Goal: Browse casually

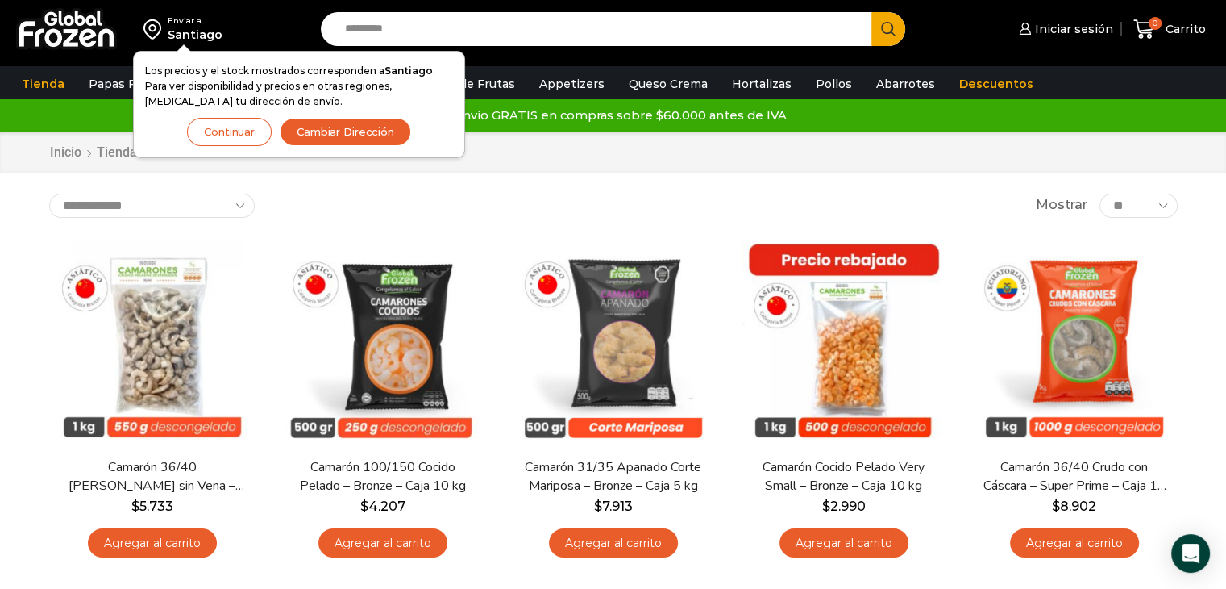
click at [233, 13] on div "Enviar a Santiago Los precios y el stock mostrados corresponden a Santiago . Pa…" at bounding box center [156, 29] width 297 height 58
click at [96, 83] on link "Papas Fritas" at bounding box center [125, 84] width 89 height 31
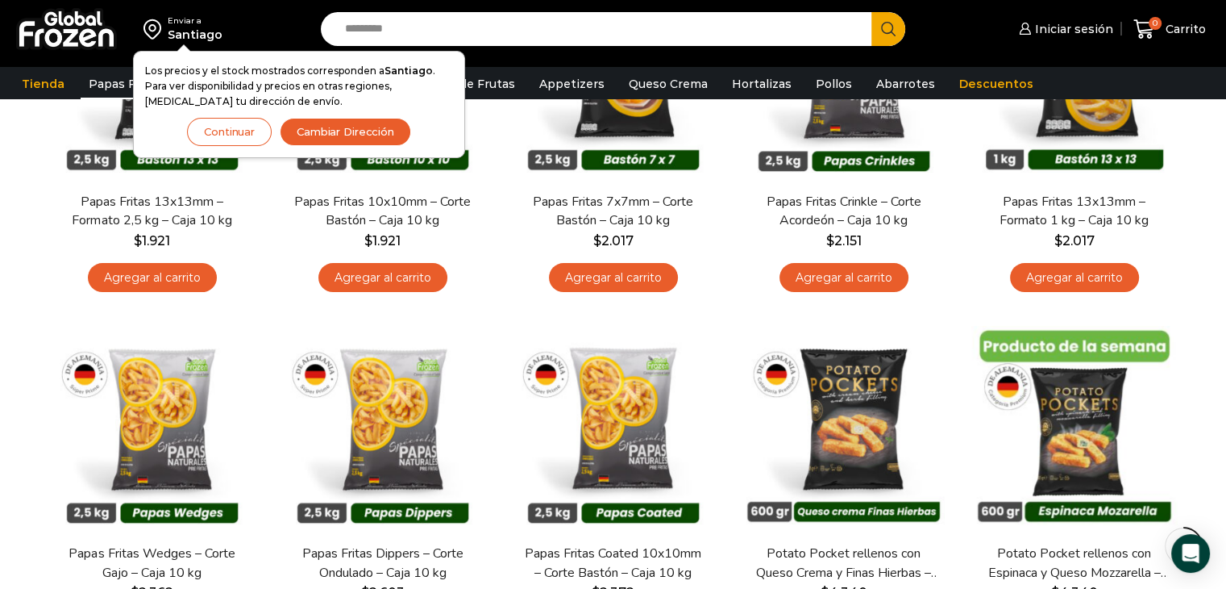
scroll to position [81, 0]
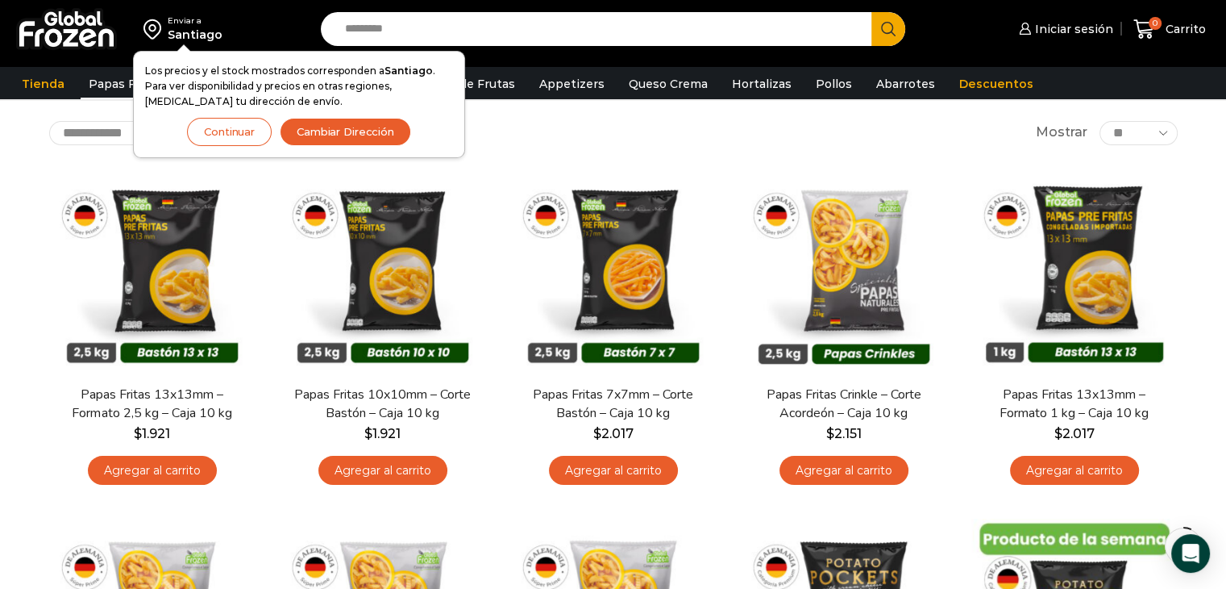
click at [539, 20] on input "Search input" at bounding box center [600, 29] width 527 height 34
click at [227, 136] on button "Continuar" at bounding box center [229, 132] width 85 height 28
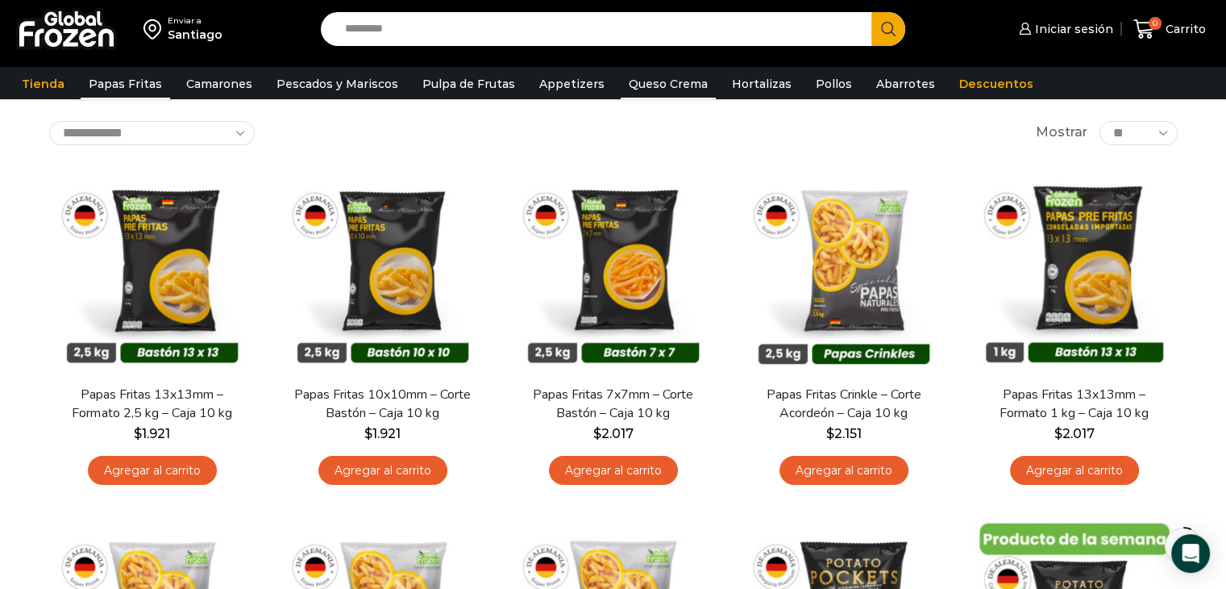
click at [622, 87] on link "Queso Crema" at bounding box center [668, 84] width 95 height 31
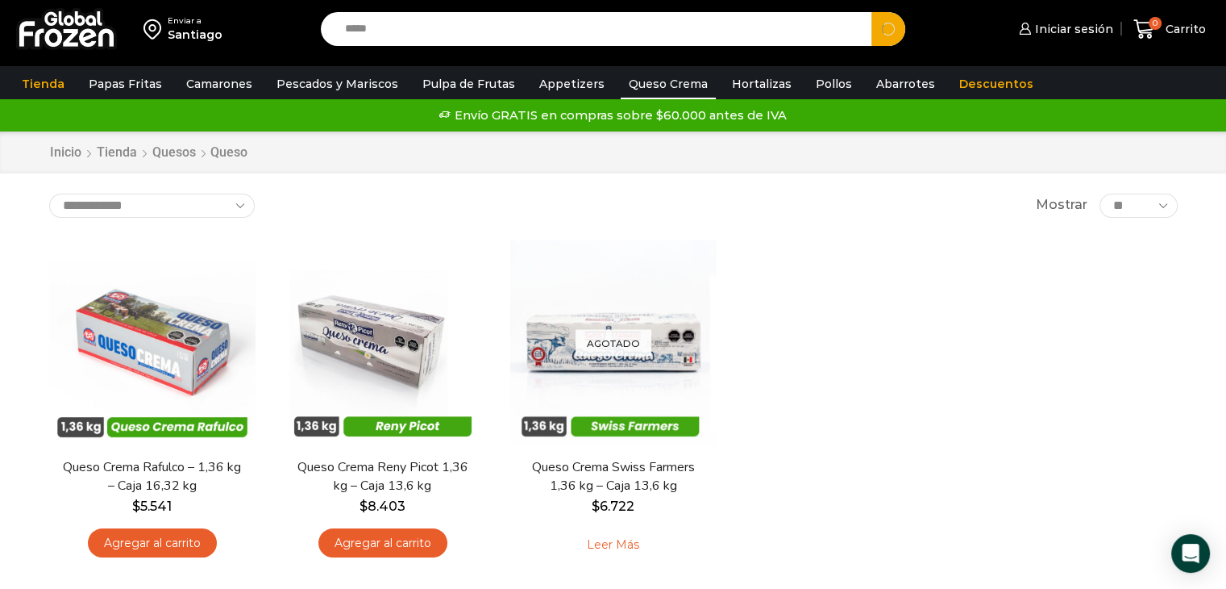
type input "*****"
click at [872, 12] on button "Search" at bounding box center [889, 29] width 34 height 34
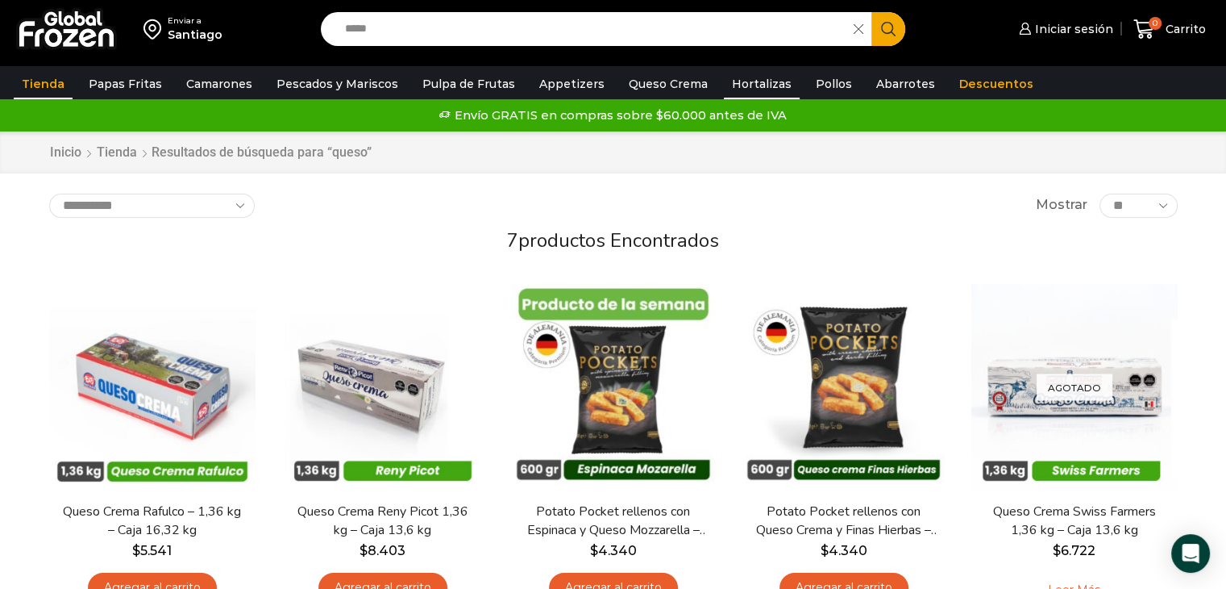
click at [729, 76] on link "Hortalizas" at bounding box center [762, 84] width 76 height 31
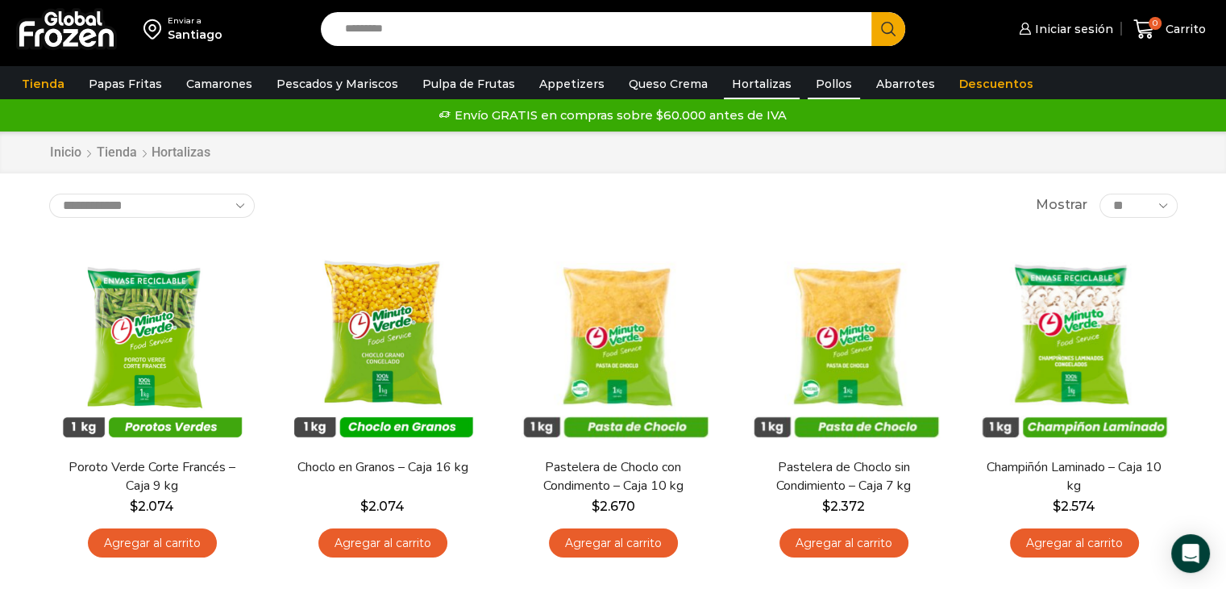
click at [814, 77] on link "Pollos" at bounding box center [834, 84] width 52 height 31
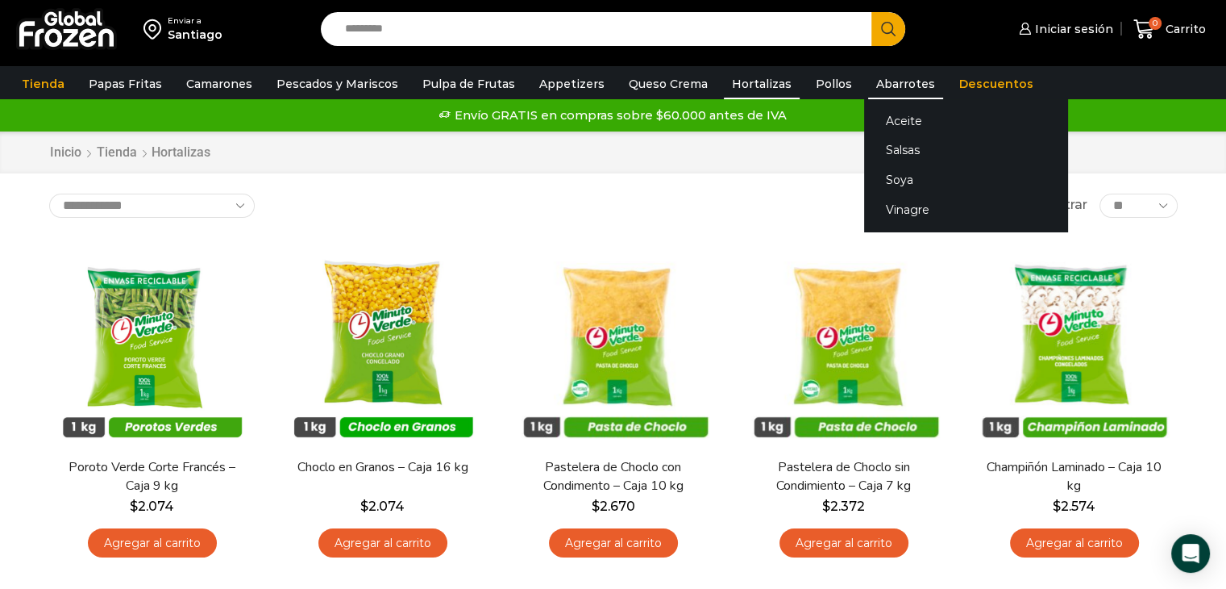
click at [872, 81] on link "Abarrotes" at bounding box center [905, 84] width 75 height 31
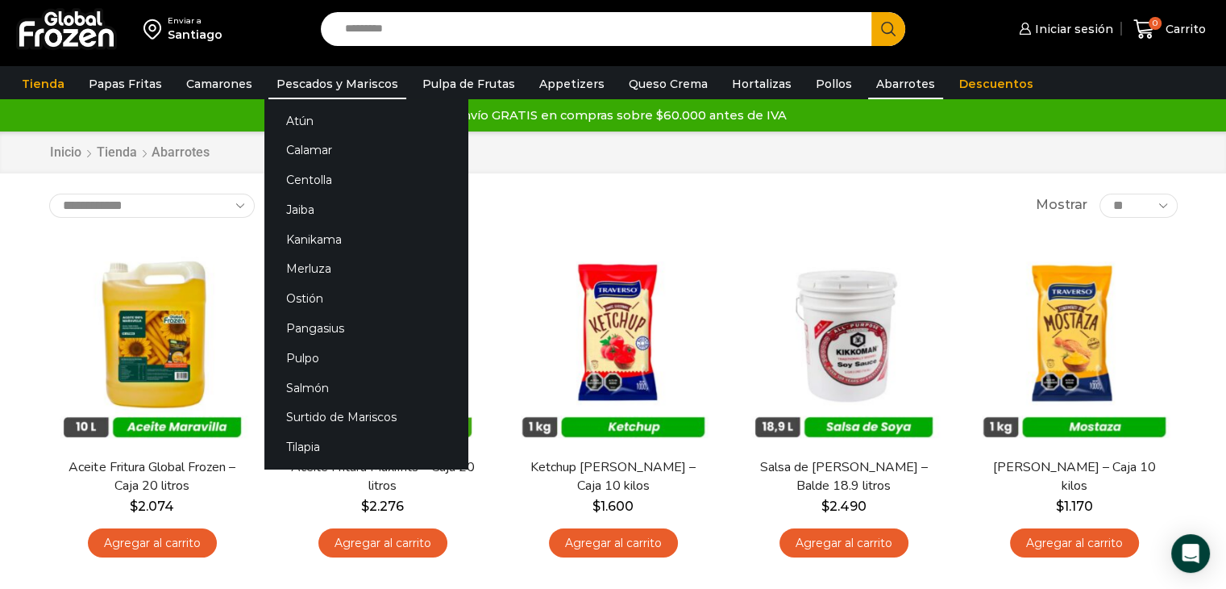
click at [316, 80] on link "Pescados y Mariscos" at bounding box center [337, 84] width 138 height 31
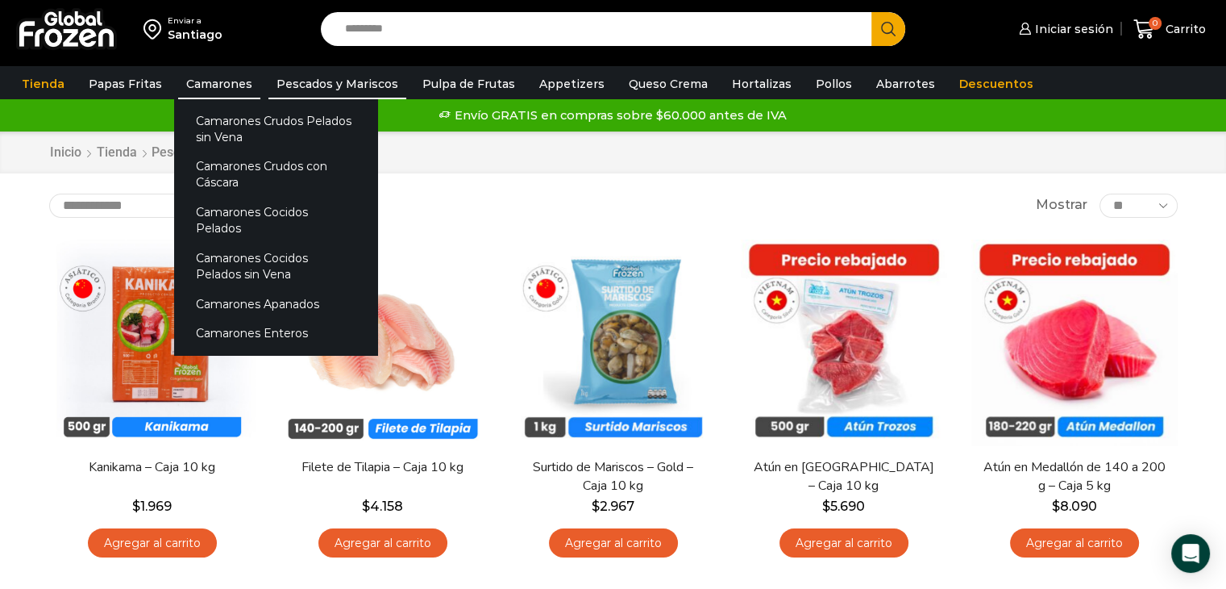
click at [202, 86] on link "Camarones" at bounding box center [219, 84] width 82 height 31
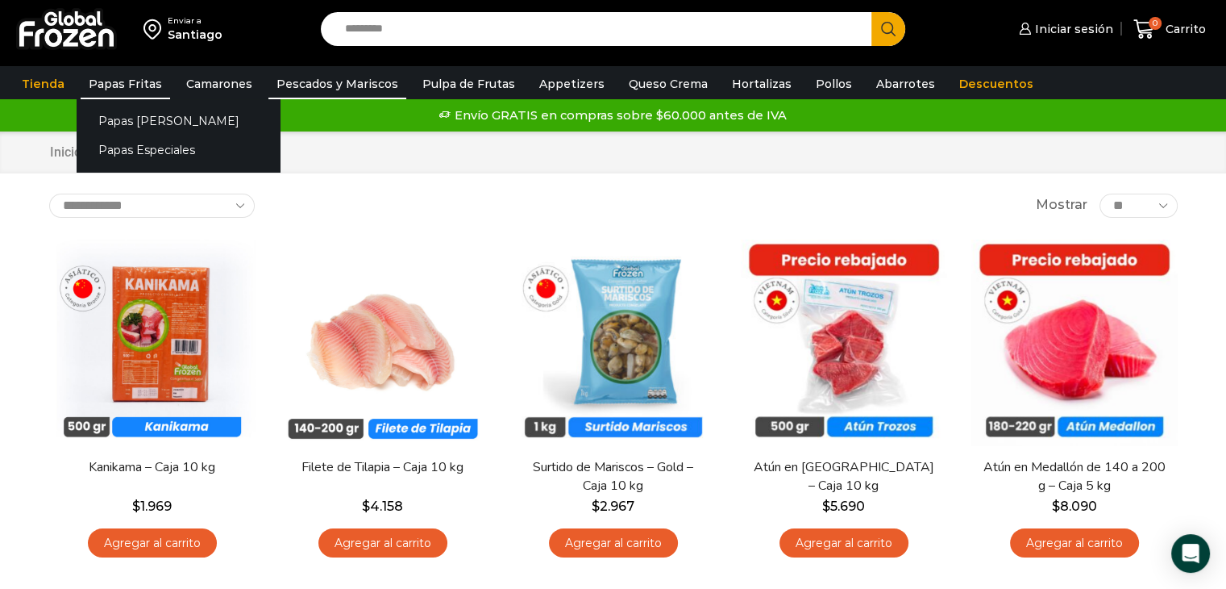
click at [128, 94] on link "Papas Fritas" at bounding box center [125, 84] width 89 height 31
